Goal: Complete application form

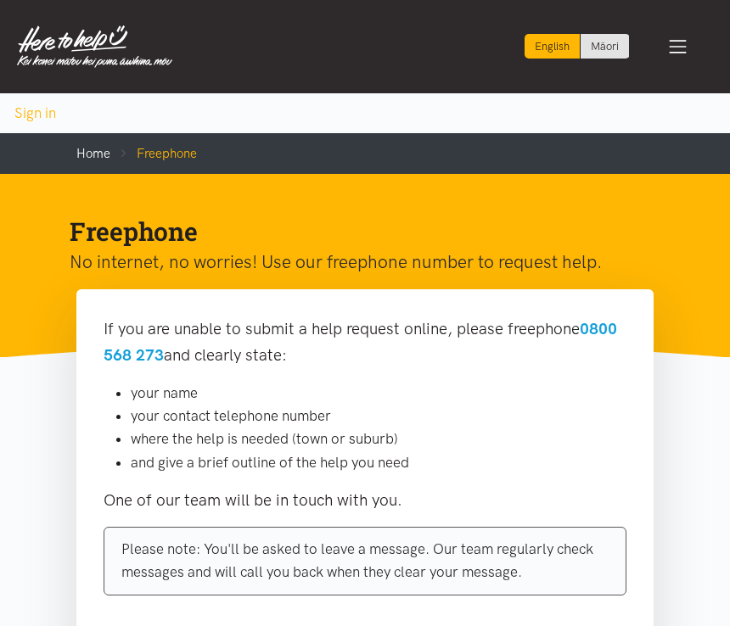
click at [681, 47] on span "Toggle navigation" at bounding box center [678, 47] width 22 height 22
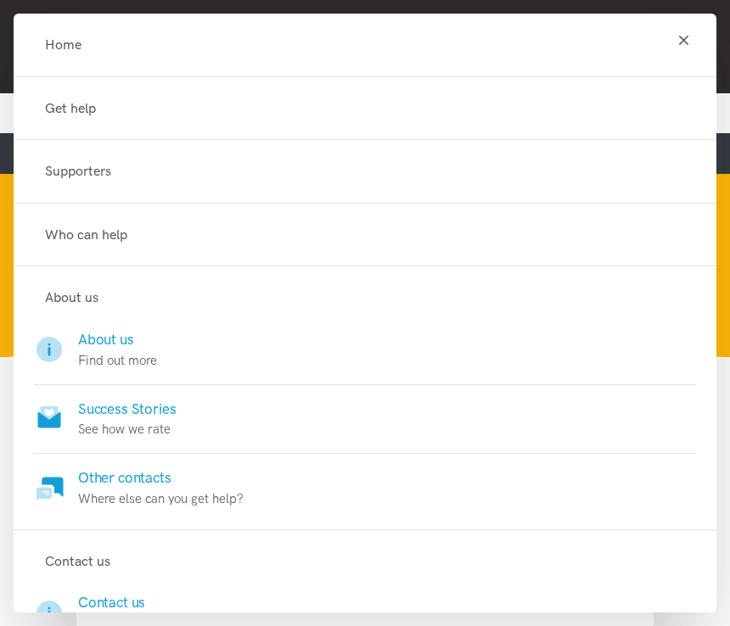
click at [171, 98] on link "Get help" at bounding box center [365, 109] width 662 height 22
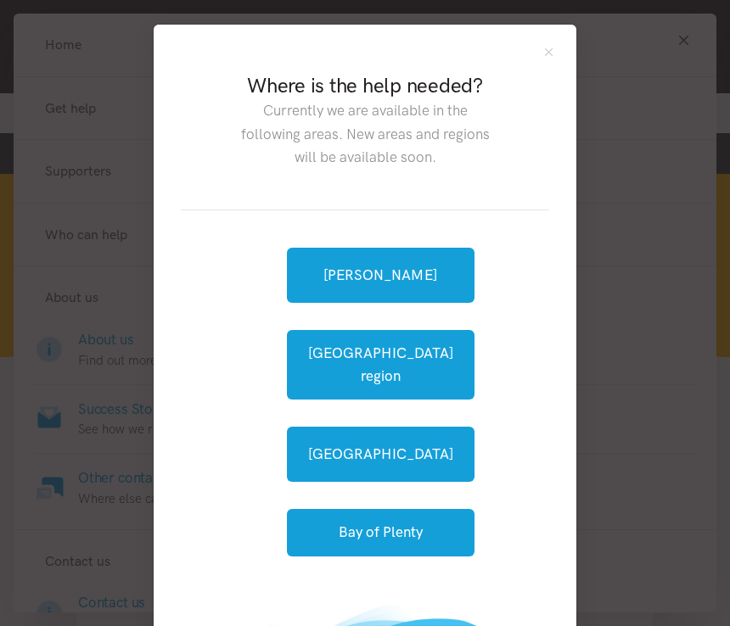
click at [391, 279] on link "[PERSON_NAME]" at bounding box center [381, 275] width 188 height 55
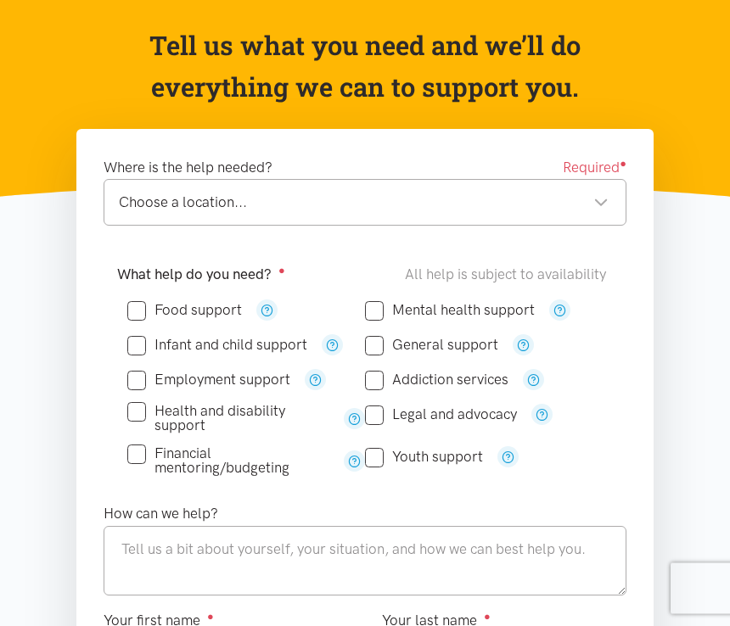
click at [143, 313] on input "Food support" at bounding box center [184, 311] width 115 height 14
checkbox input "true"
click at [430, 199] on div "Choose a location..." at bounding box center [364, 202] width 490 height 23
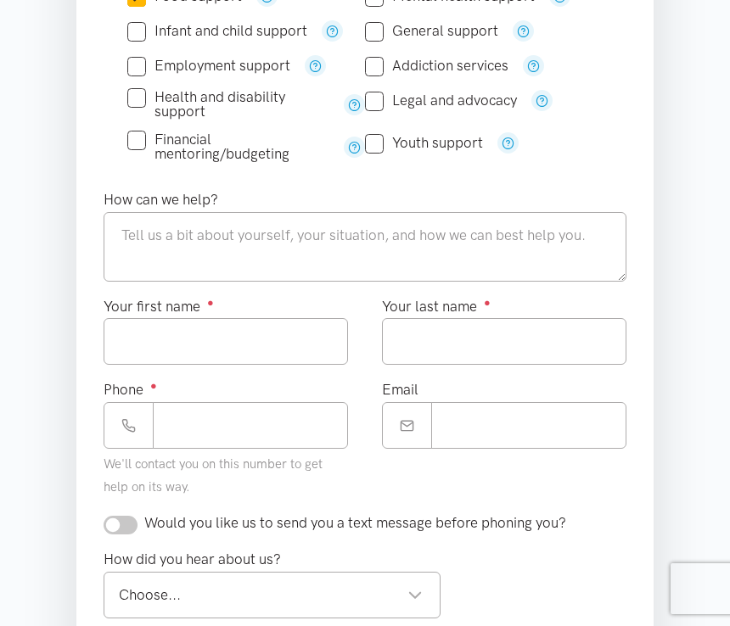
scroll to position [517, 0]
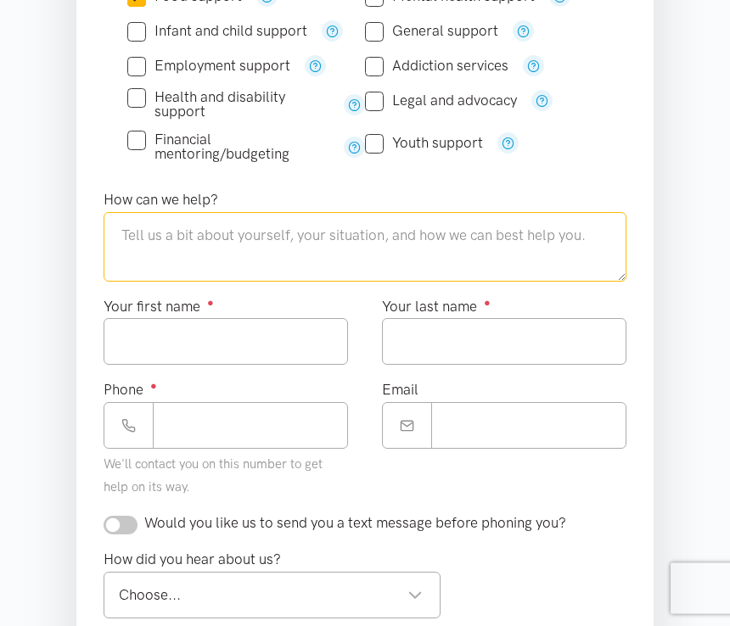
click at [271, 244] on textarea at bounding box center [365, 248] width 523 height 70
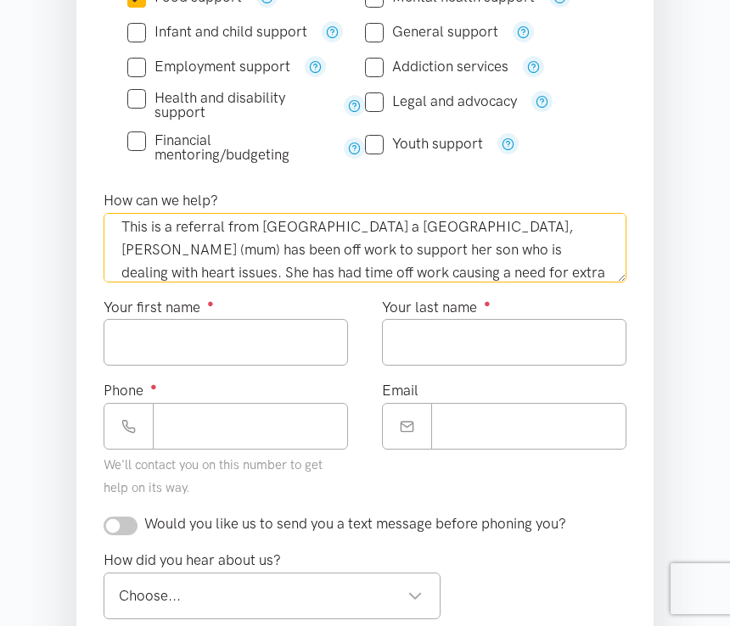
scroll to position [32, 0]
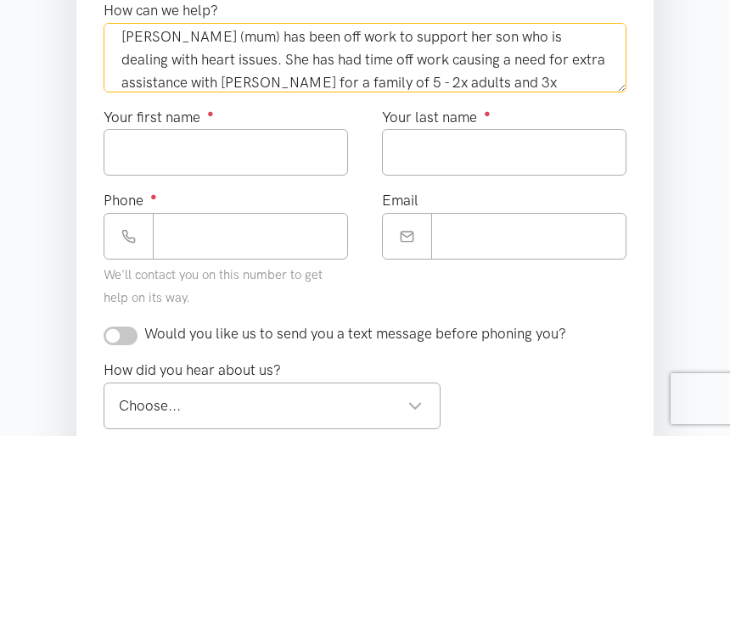
type textarea "This is a referral from [GEOGRAPHIC_DATA] a [GEOGRAPHIC_DATA], [PERSON_NAME] (m…"
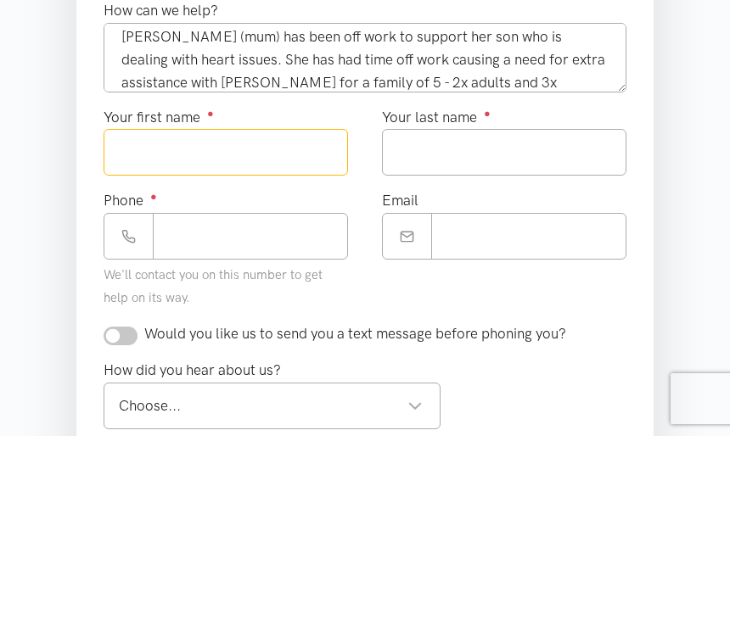
click at [258, 319] on input "Your first name ●" at bounding box center [226, 342] width 244 height 47
type input "*****"
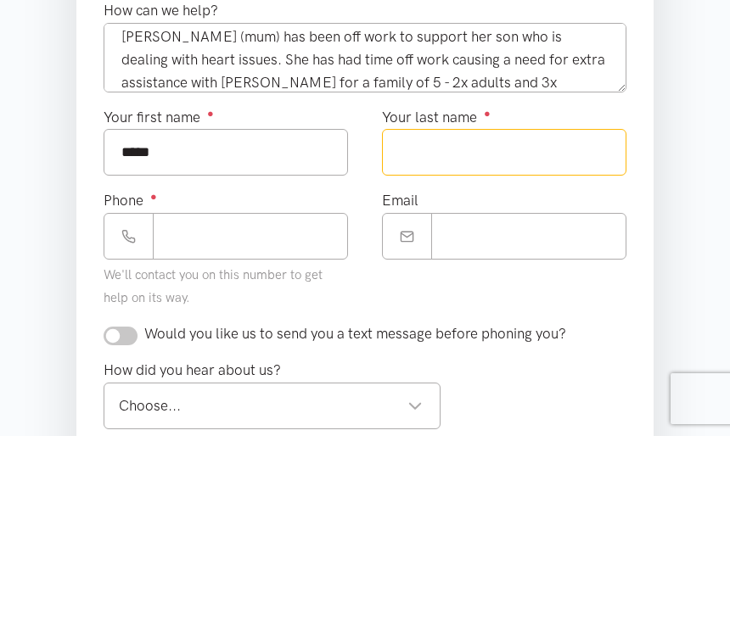
click at [457, 319] on input "Your last name ●" at bounding box center [504, 342] width 244 height 47
type input "*******"
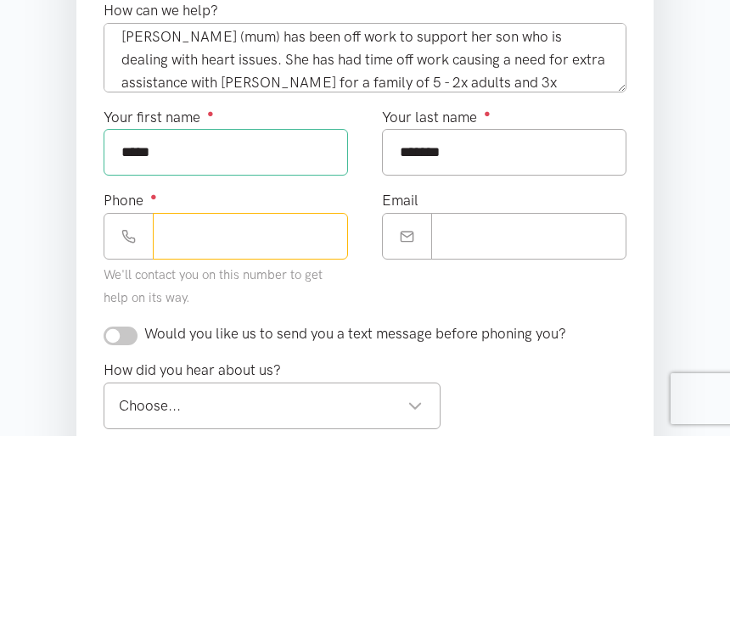
click at [225, 403] on input "Phone ●" at bounding box center [250, 426] width 195 height 47
type input "**********"
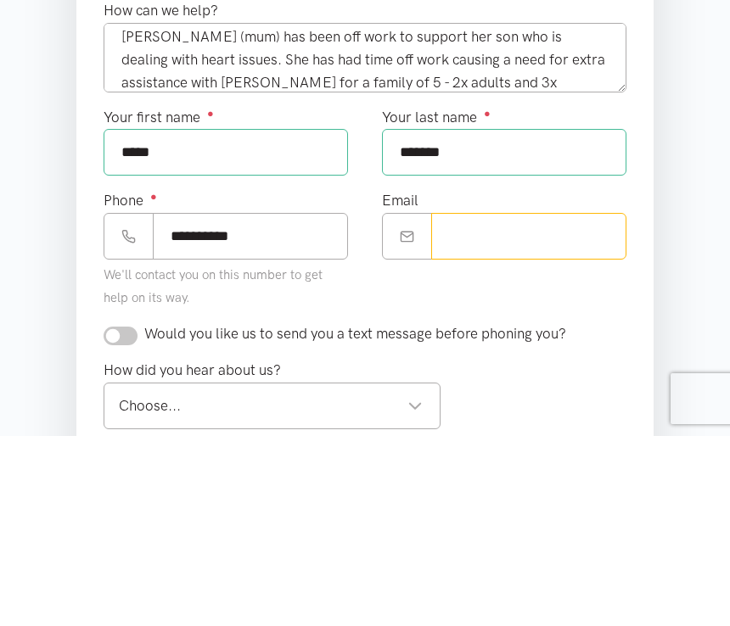
click at [504, 403] on input "Email" at bounding box center [528, 426] width 195 height 47
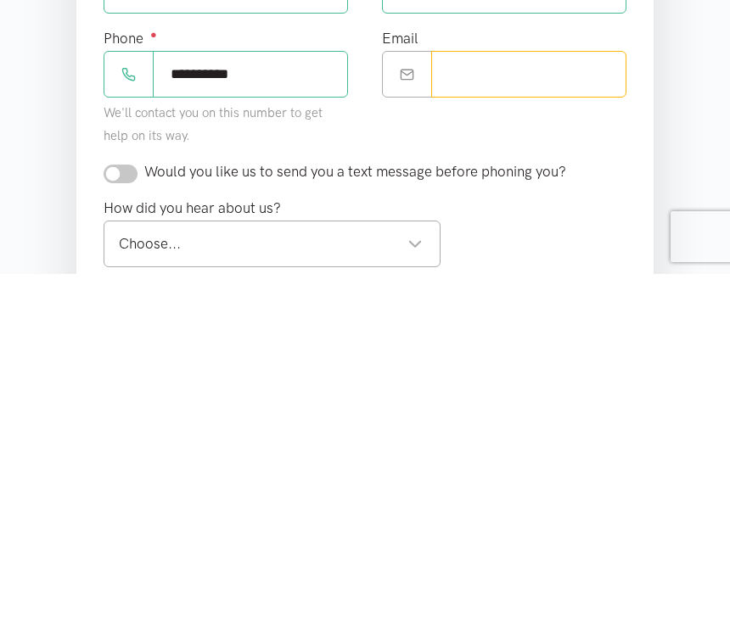
click at [245, 585] on div "Choose..." at bounding box center [271, 596] width 304 height 23
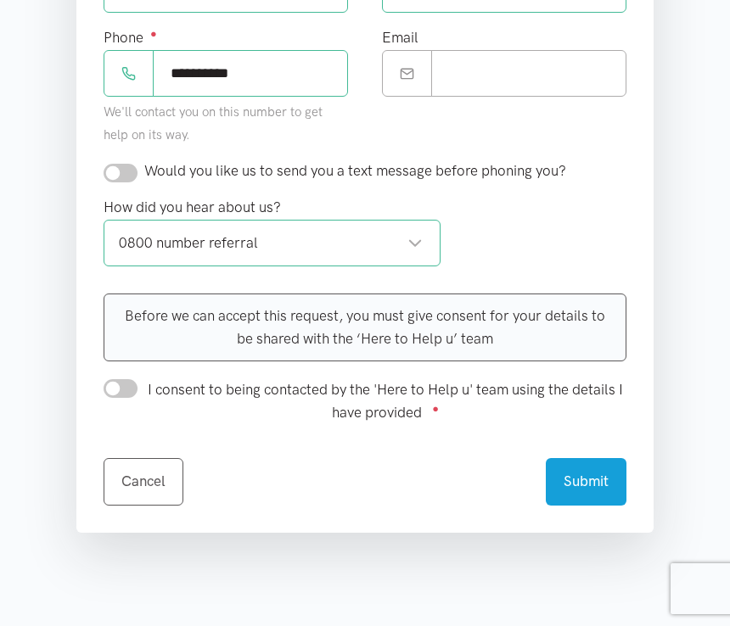
click at [434, 238] on div "0800 number referral 0800 number referral" at bounding box center [272, 243] width 337 height 47
click at [123, 392] on input "I consent to being contacted by the 'Here to Help u' team using the details I h…" at bounding box center [121, 388] width 34 height 19
checkbox input "true"
click at [127, 175] on input "checkbox" at bounding box center [121, 173] width 34 height 19
checkbox input "true"
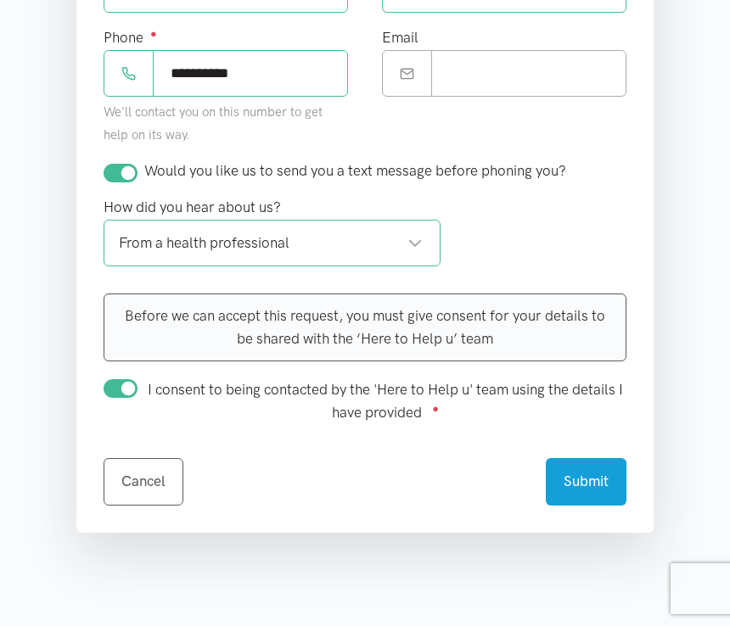
click at [132, 379] on input "I consent to being contacted by the 'Here to Help u' team using the details I h…" at bounding box center [121, 388] width 34 height 19
checkbox input "false"
click at [132, 175] on input "checkbox" at bounding box center [121, 173] width 34 height 19
checkbox input "false"
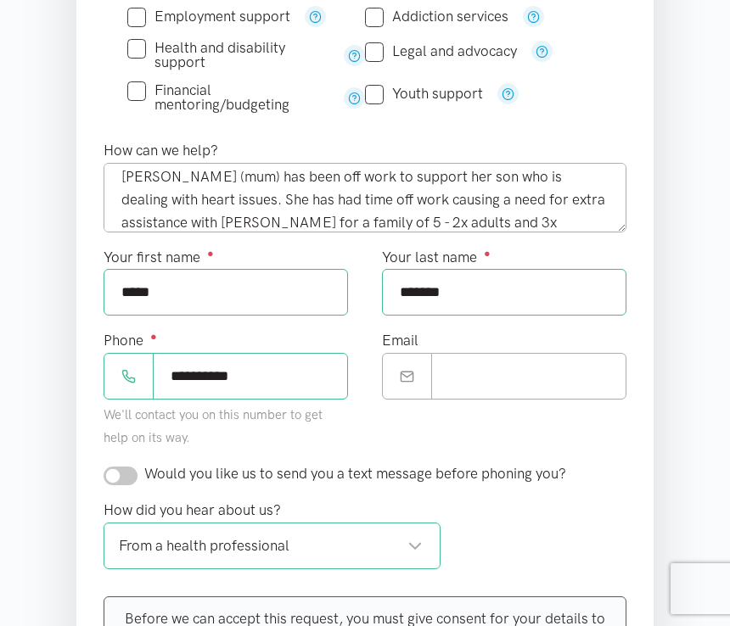
scroll to position [566, 0]
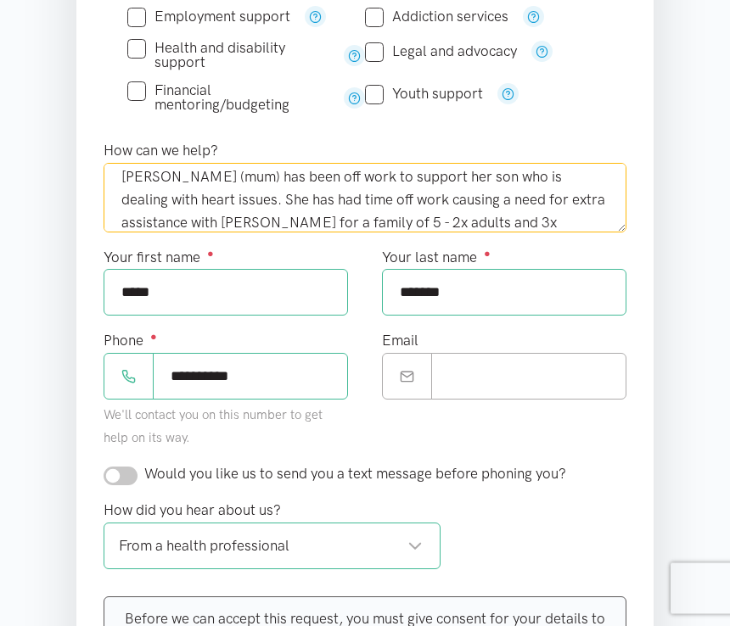
click at [363, 224] on textarea "This is a referral from [GEOGRAPHIC_DATA] a [GEOGRAPHIC_DATA], [PERSON_NAME] (m…" at bounding box center [365, 199] width 523 height 70
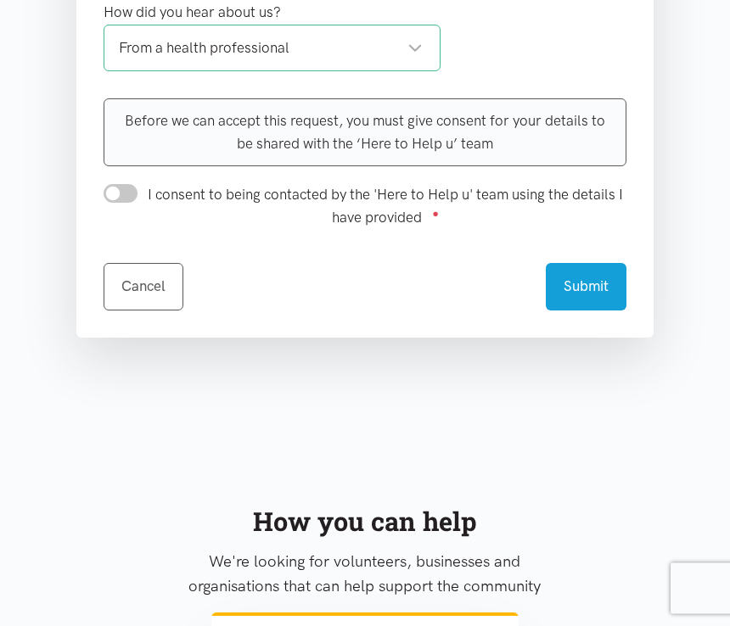
scroll to position [1064, 0]
type textarea "This is a referral from [GEOGRAPHIC_DATA] a [GEOGRAPHIC_DATA], [PERSON_NAME] (m…"
click at [601, 277] on button "Submit" at bounding box center [586, 287] width 81 height 47
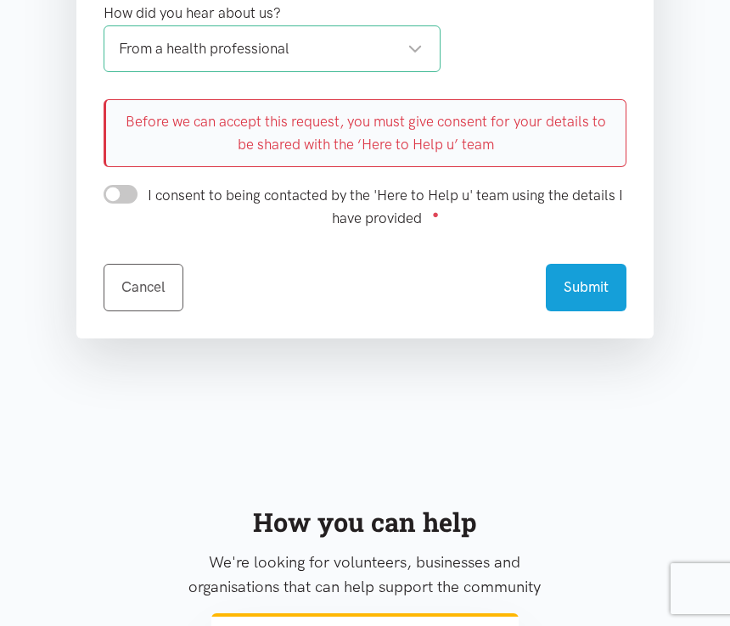
click at [129, 197] on input "I consent to being contacted by the 'Here to Help u' team using the details I h…" at bounding box center [121, 194] width 34 height 19
checkbox input "true"
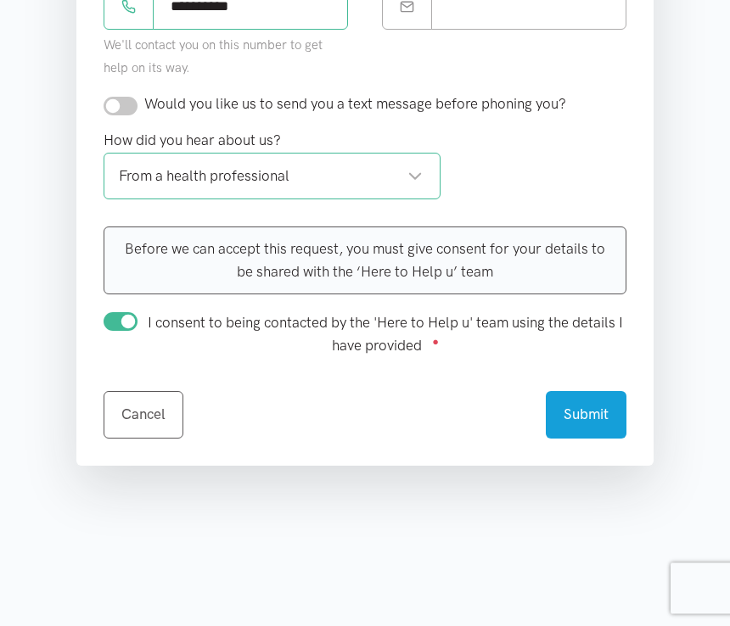
scroll to position [881, 0]
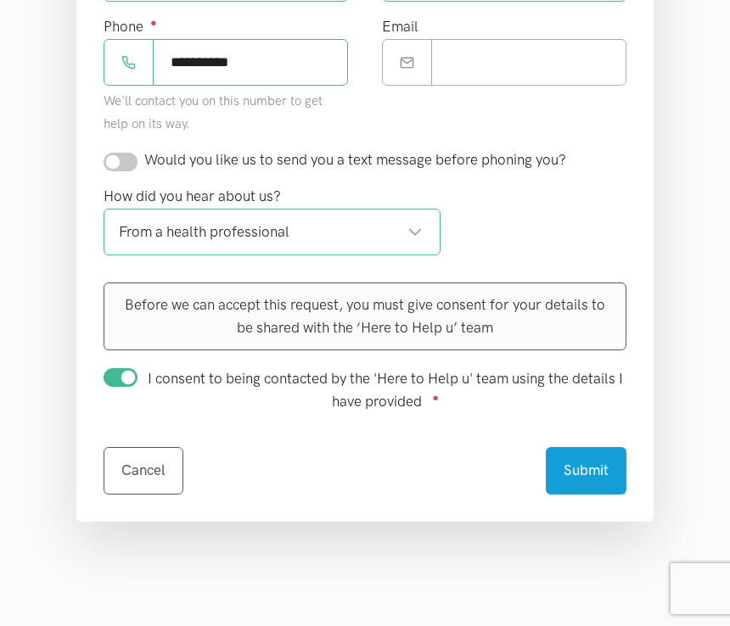
click at [128, 160] on input "checkbox" at bounding box center [121, 162] width 34 height 19
checkbox input "true"
click at [572, 475] on button "Submit" at bounding box center [586, 470] width 81 height 47
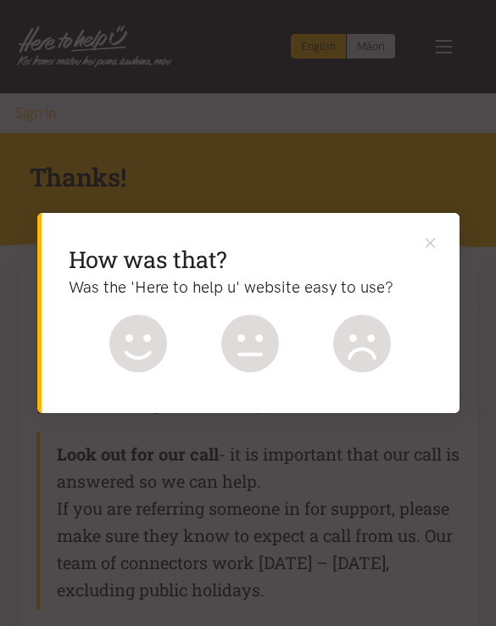
click at [432, 249] on button "Close" at bounding box center [431, 242] width 18 height 18
